Goal: Information Seeking & Learning: Check status

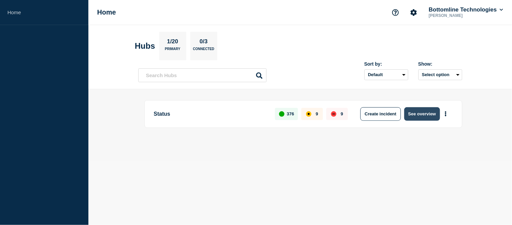
click at [414, 115] on button "See overview" at bounding box center [423, 114] width 36 height 14
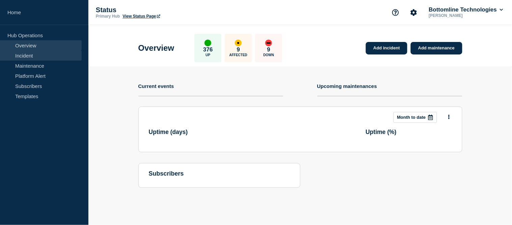
click at [42, 53] on link "Incident" at bounding box center [41, 55] width 82 height 10
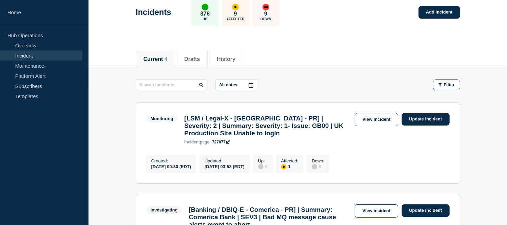
scroll to position [112, 0]
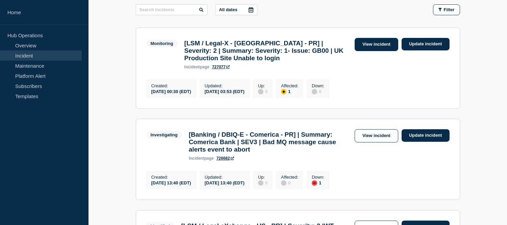
click at [371, 42] on link "View incident" at bounding box center [377, 44] width 44 height 13
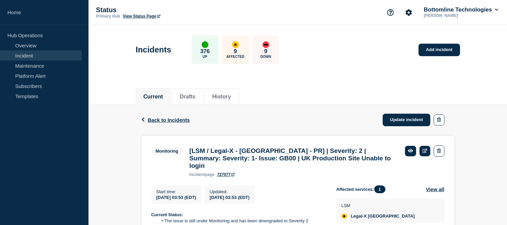
scroll to position [150, 0]
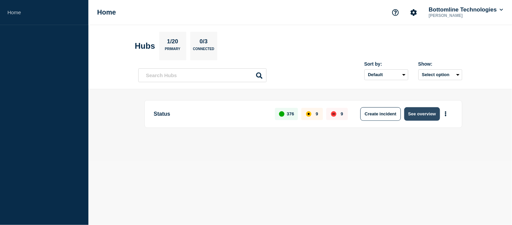
click at [411, 117] on button "See overview" at bounding box center [423, 114] width 36 height 14
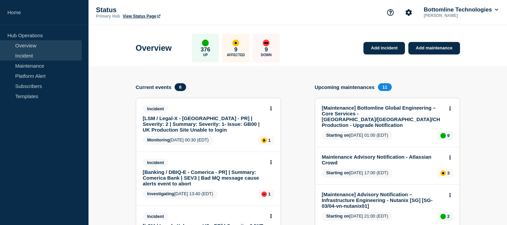
click at [29, 56] on link "Incident" at bounding box center [41, 55] width 82 height 10
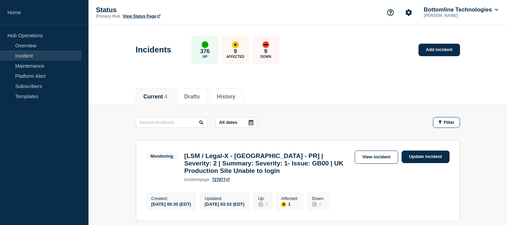
click at [47, 51] on link "Incident" at bounding box center [41, 55] width 82 height 10
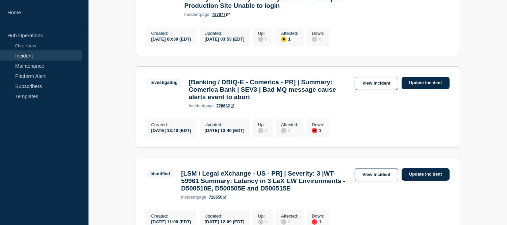
scroll to position [90, 0]
